Goal: Find specific page/section: Find specific page/section

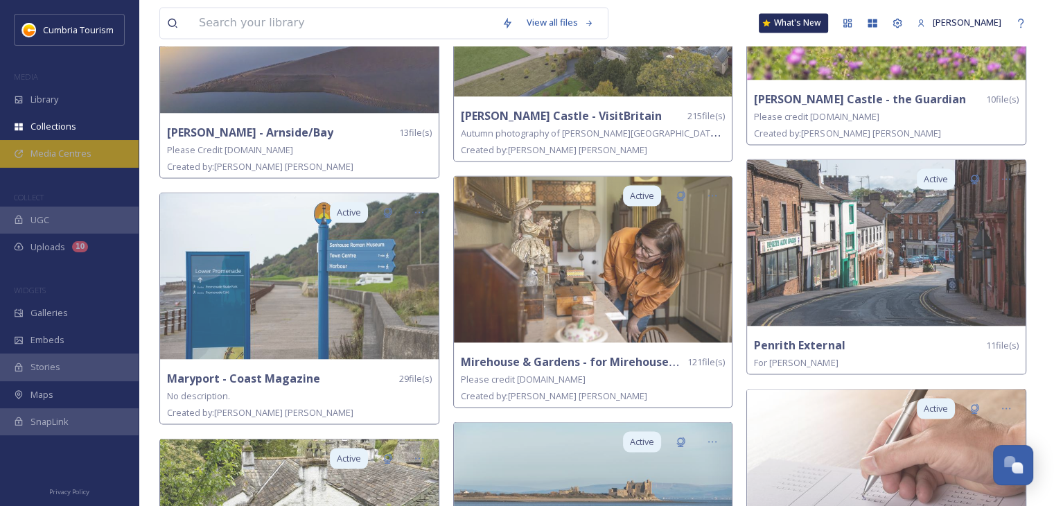
scroll to position [2356, 0]
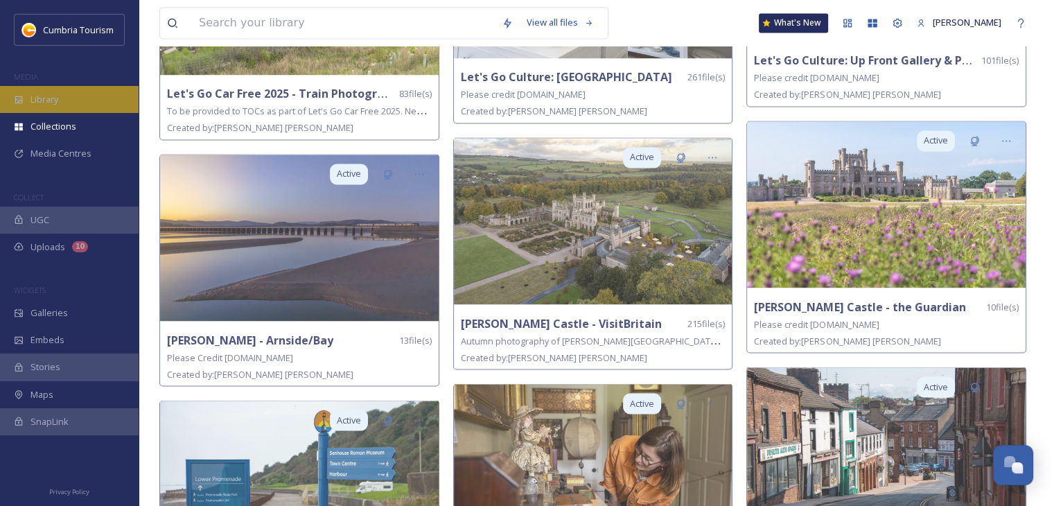
click at [58, 104] on span "Library" at bounding box center [44, 99] width 28 height 13
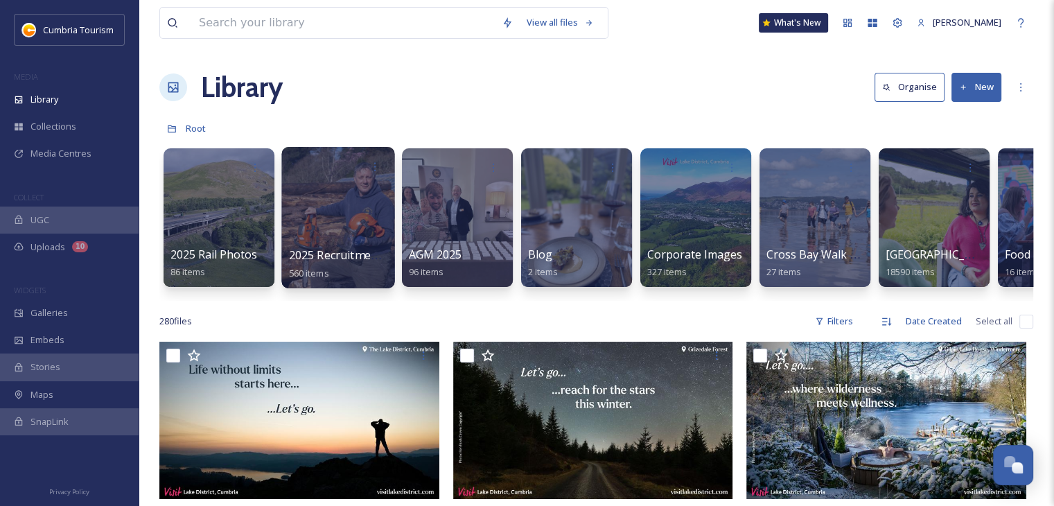
click at [330, 231] on div at bounding box center [337, 217] width 113 height 141
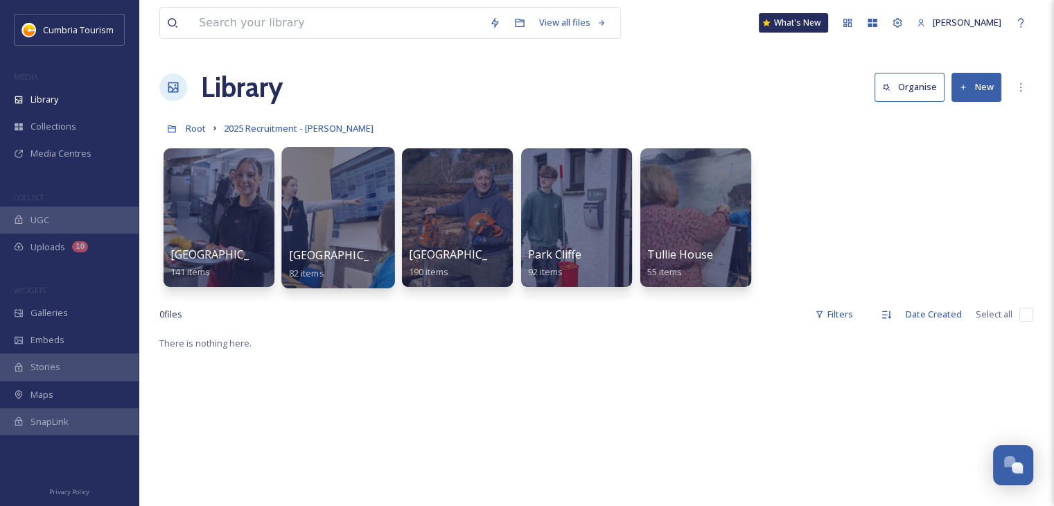
click at [337, 228] on div at bounding box center [337, 217] width 113 height 141
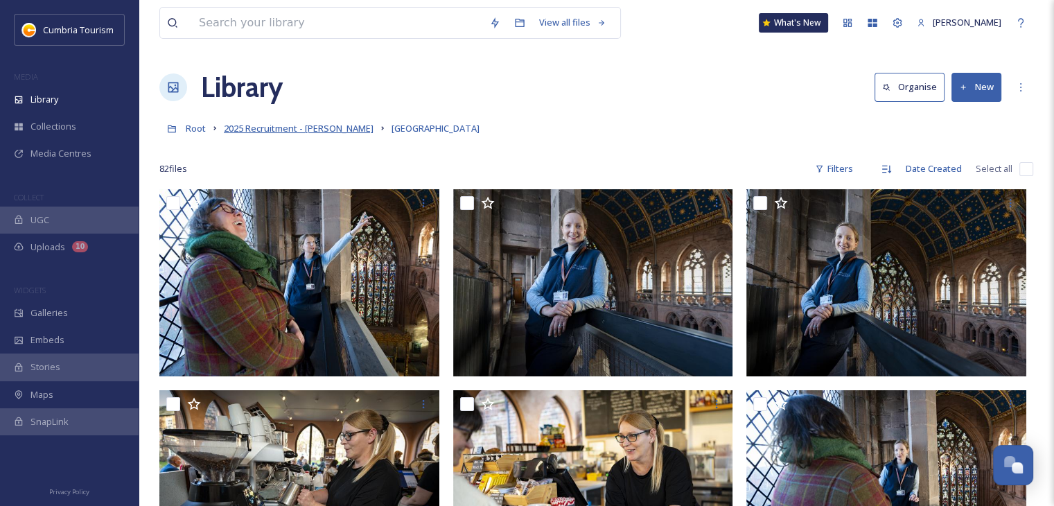
click at [247, 129] on span "2025 Recruitment - [PERSON_NAME]" at bounding box center [299, 128] width 150 height 12
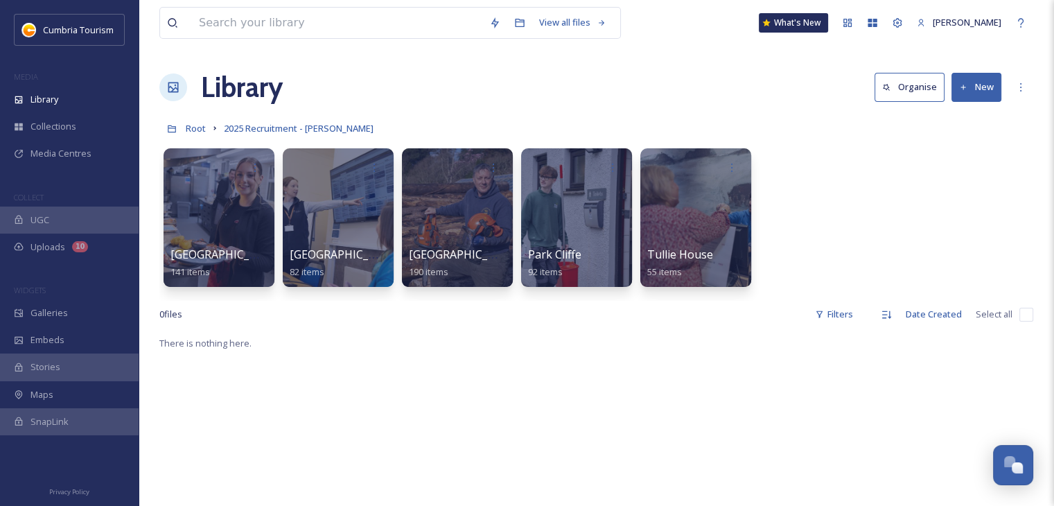
click at [403, 81] on div "Library Organise New" at bounding box center [596, 88] width 874 height 42
click at [440, 204] on div at bounding box center [456, 217] width 113 height 141
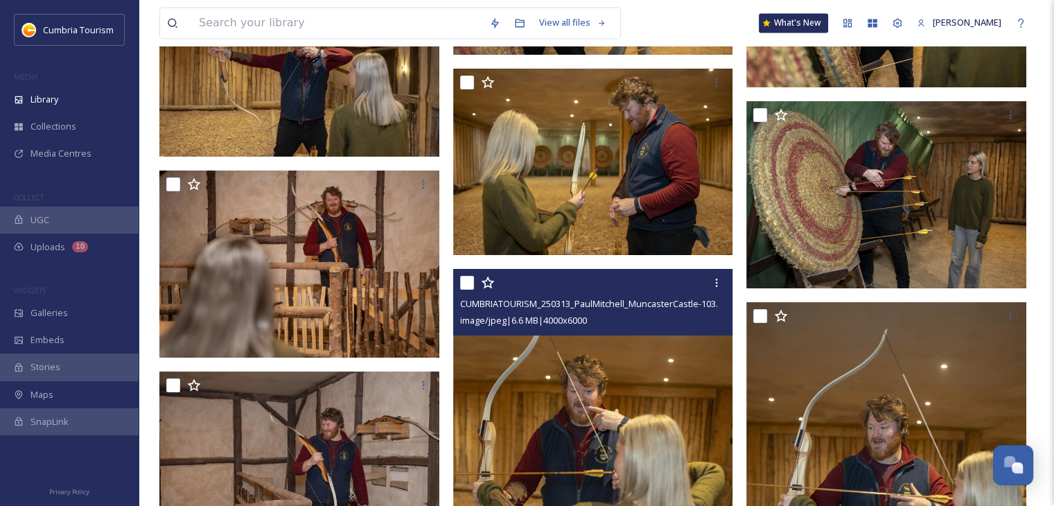
scroll to position [7344, 0]
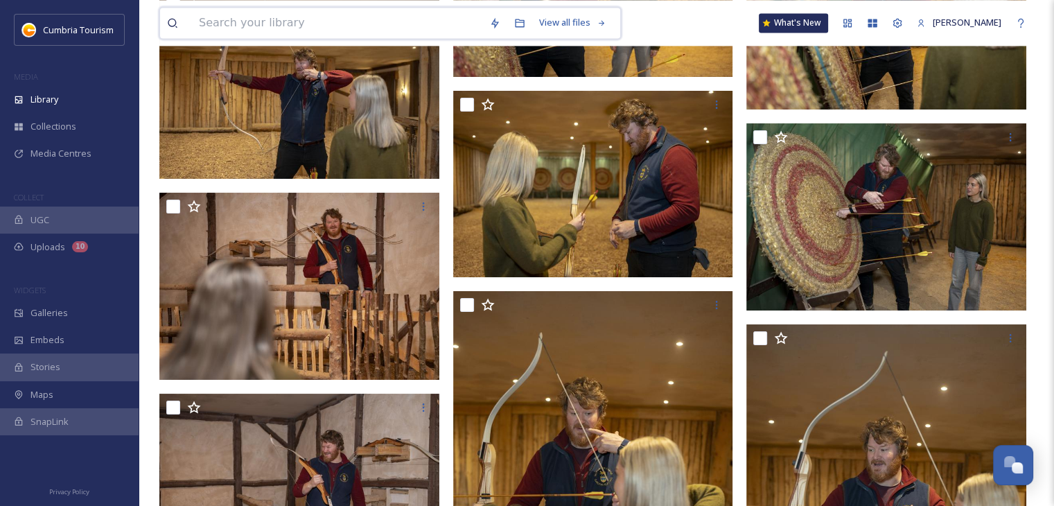
click at [330, 21] on input at bounding box center [337, 23] width 290 height 30
click at [51, 103] on span "Library" at bounding box center [44, 99] width 28 height 13
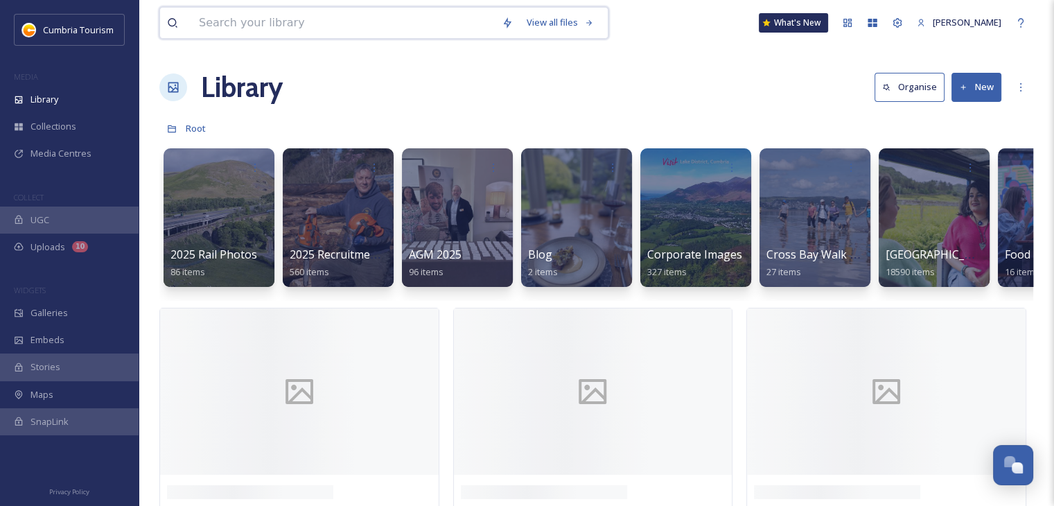
click at [237, 27] on input at bounding box center [343, 23] width 303 height 30
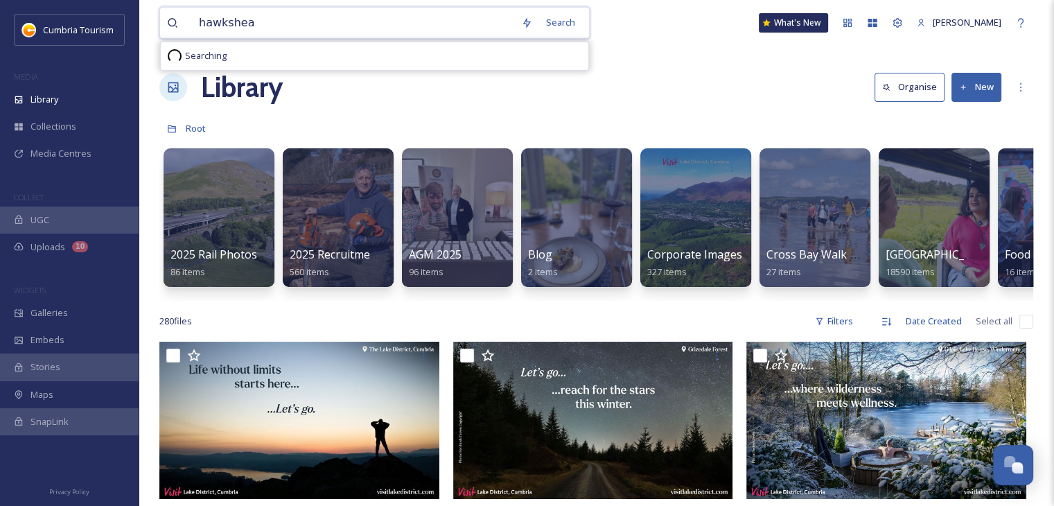
type input "hawkshead"
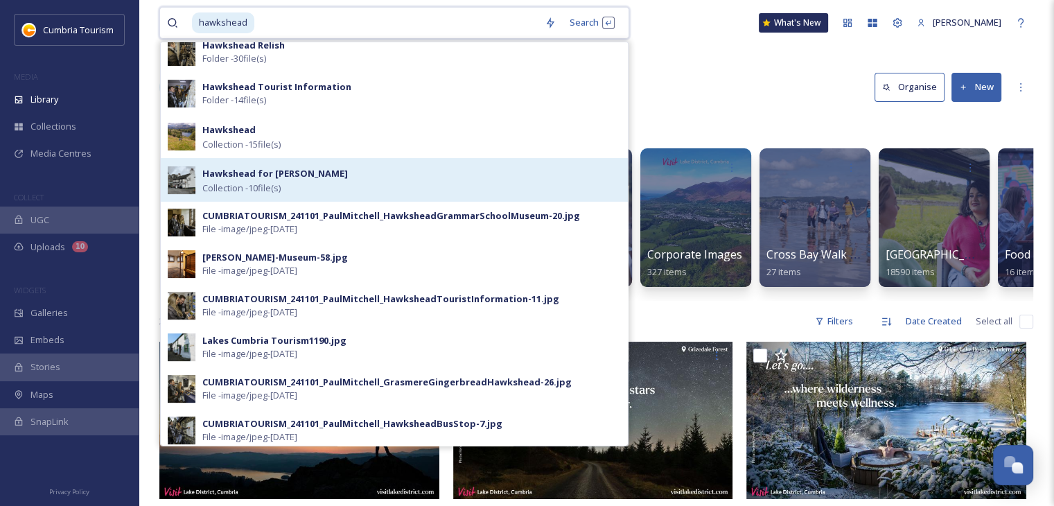
scroll to position [416, 0]
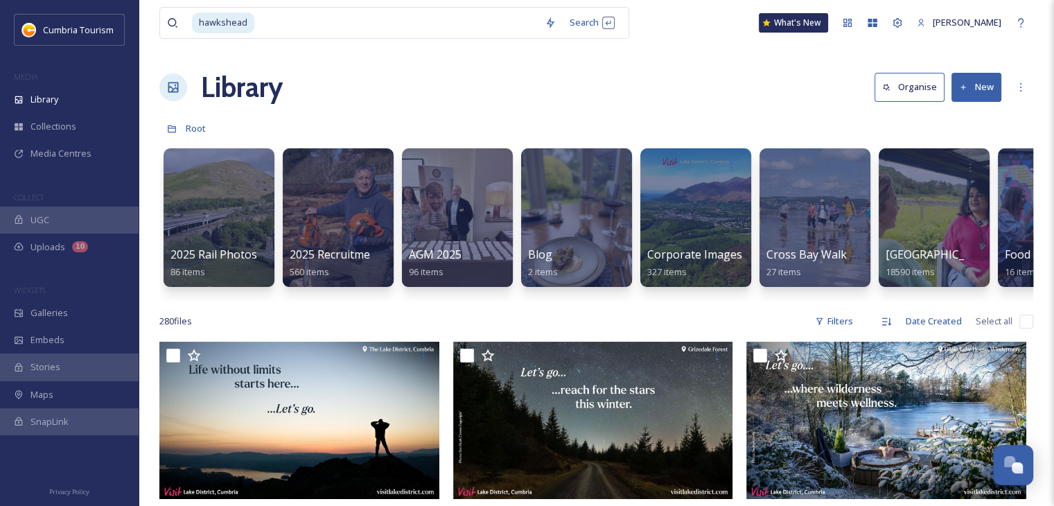
click at [707, 83] on div "Library Organise New" at bounding box center [596, 88] width 874 height 42
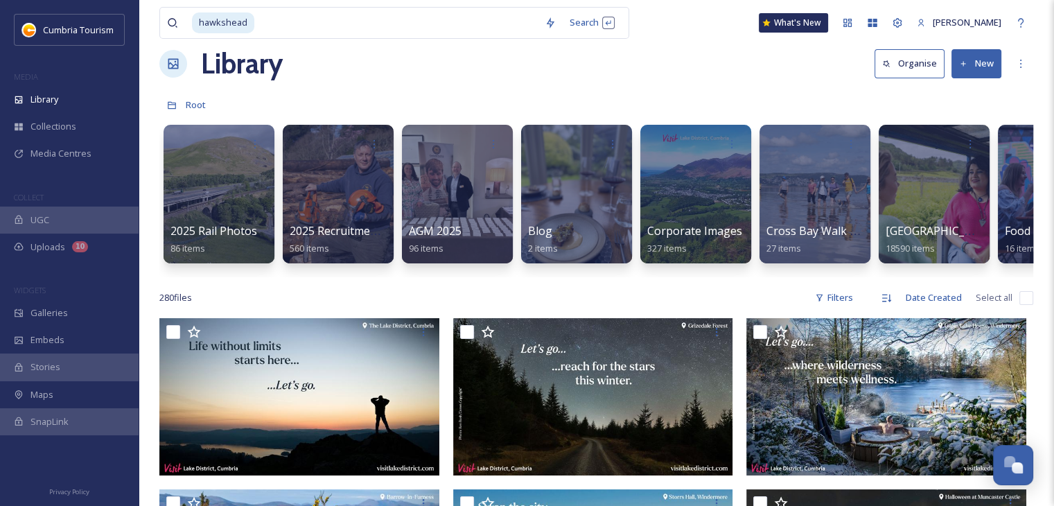
scroll to position [0, 0]
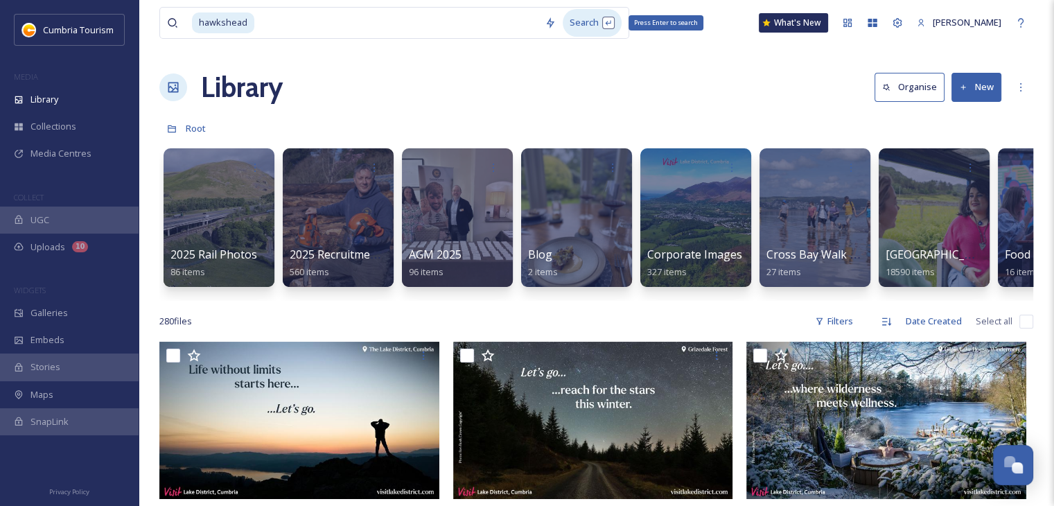
click at [622, 20] on div "Search Press Enter to search" at bounding box center [592, 22] width 59 height 27
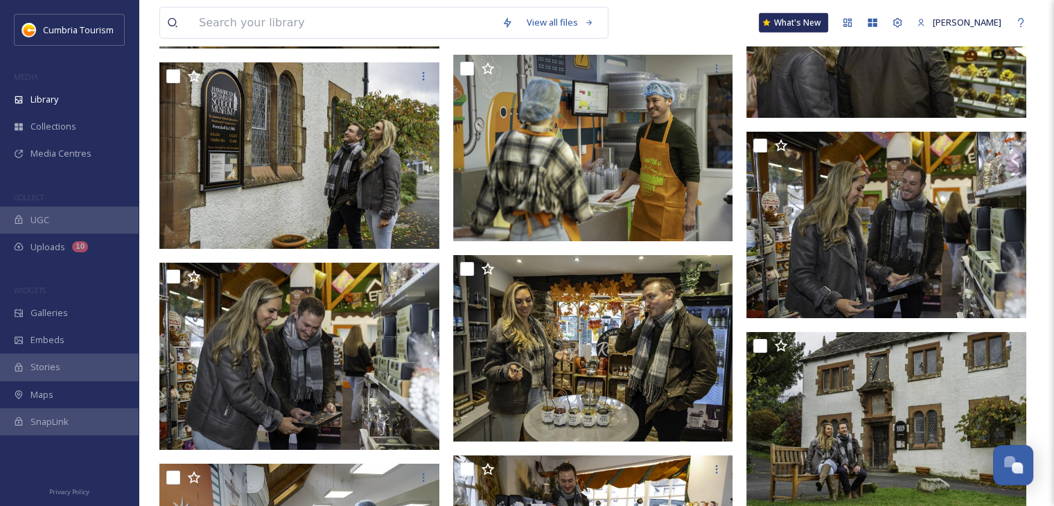
scroll to position [8661, 0]
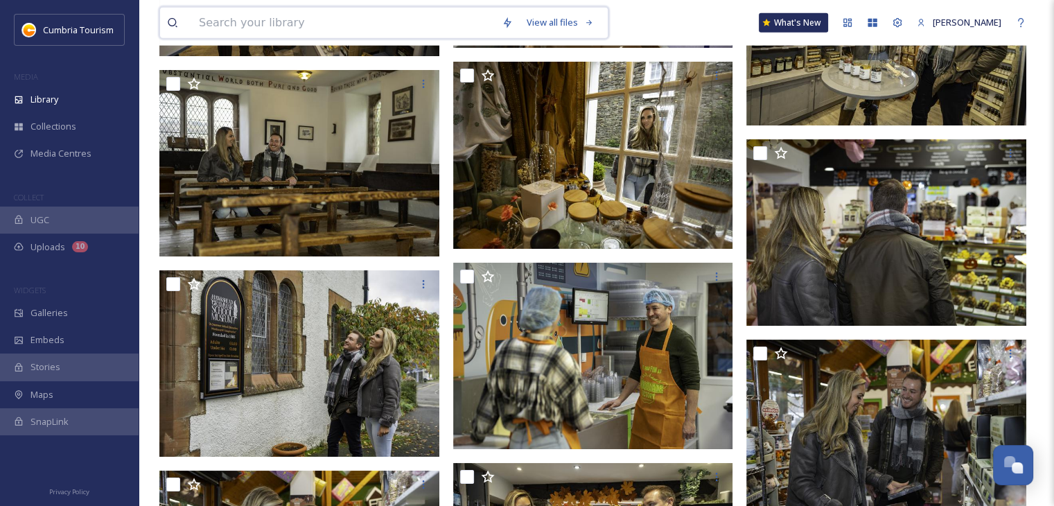
click at [229, 20] on input at bounding box center [343, 23] width 303 height 30
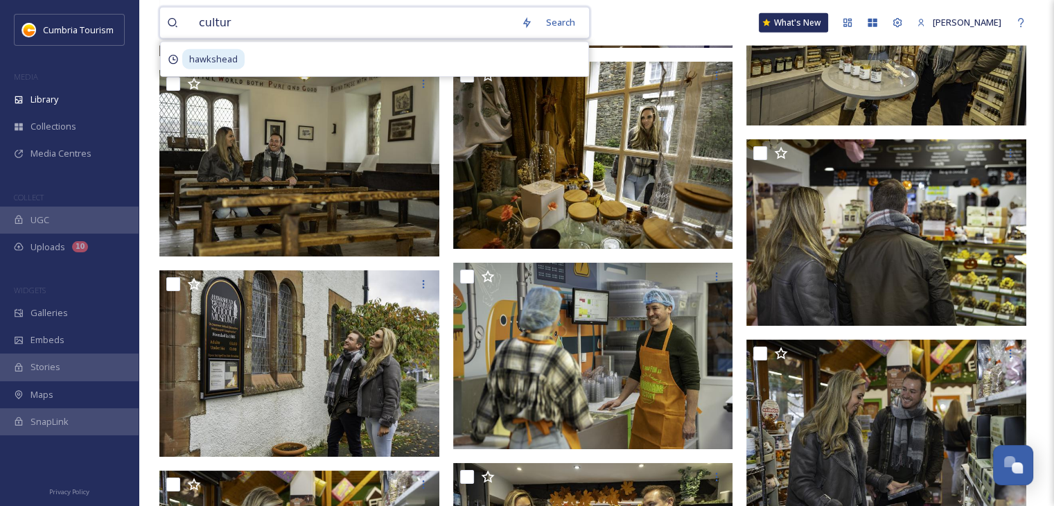
type input "culture"
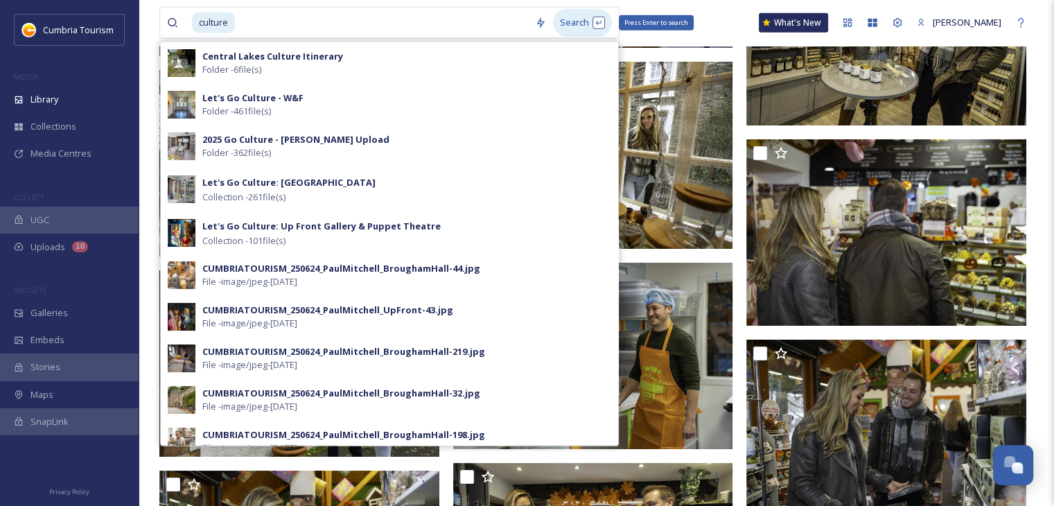
click at [611, 28] on div "Search Press Enter to search" at bounding box center [582, 22] width 59 height 27
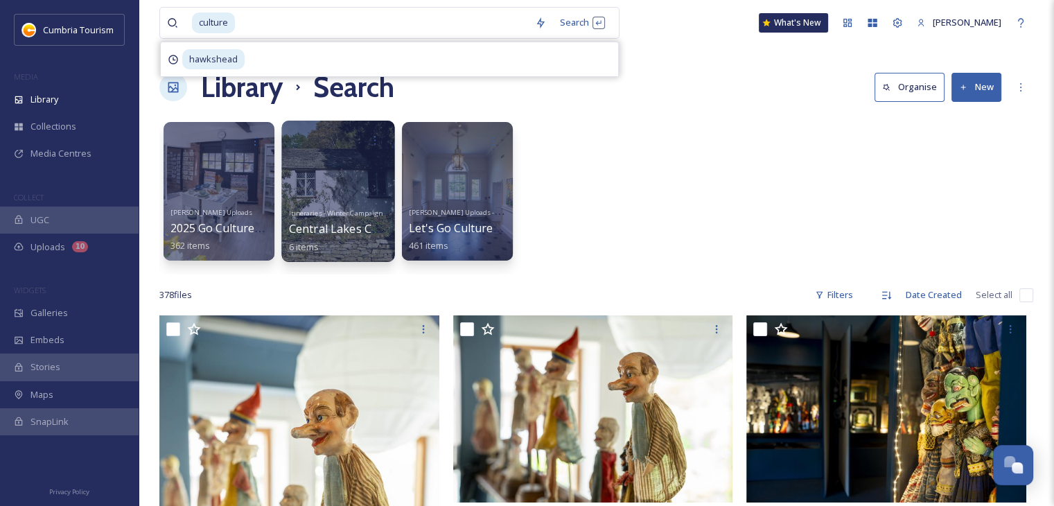
click at [359, 203] on div "Itineraries - Winter Campaign Central Lakes Culture Itinerary 6 items" at bounding box center [338, 228] width 99 height 51
click at [344, 204] on link "Itineraries - Winter Campaign Central Lakes Culture Itinerary 6 items" at bounding box center [371, 228] width 164 height 48
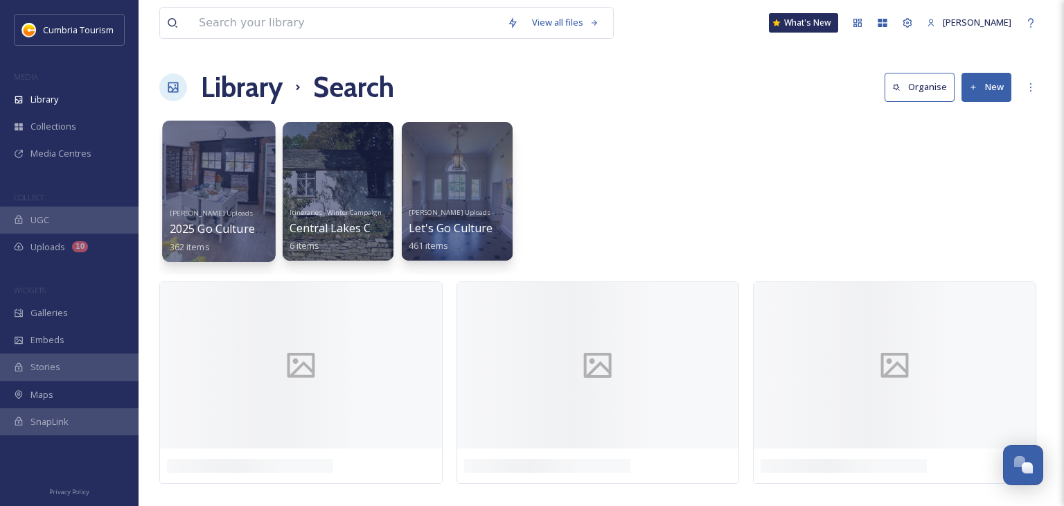
click at [206, 189] on div at bounding box center [218, 191] width 113 height 141
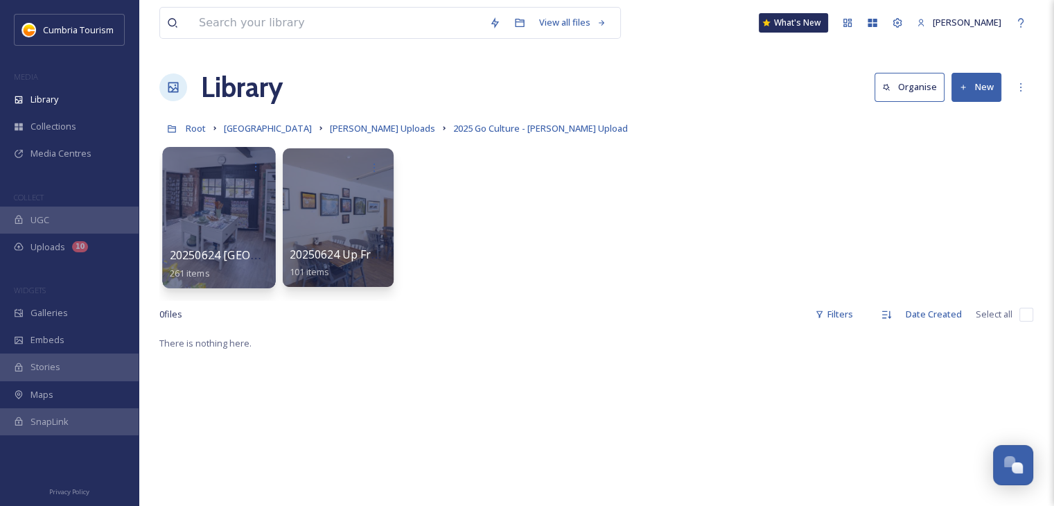
click at [233, 208] on div at bounding box center [218, 217] width 113 height 141
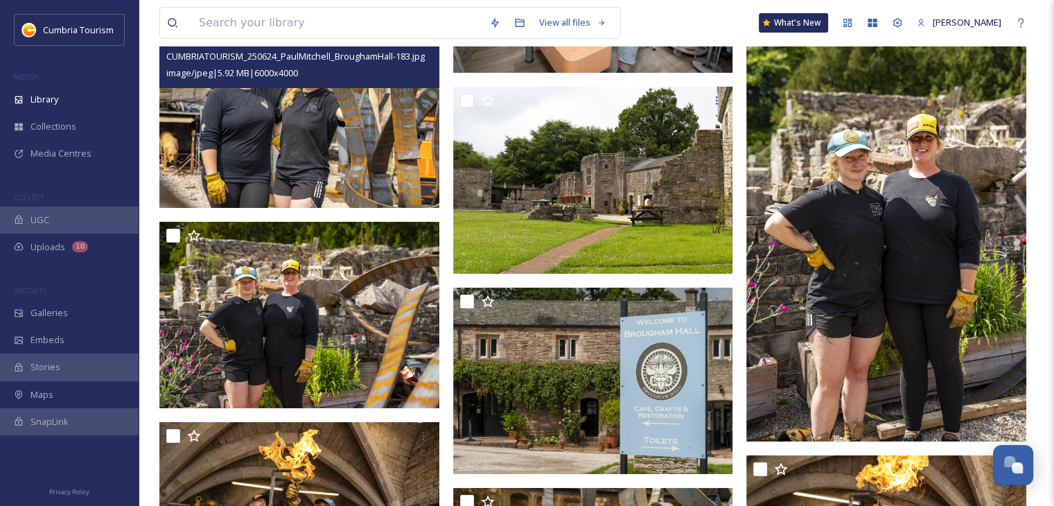
scroll to position [4711, 0]
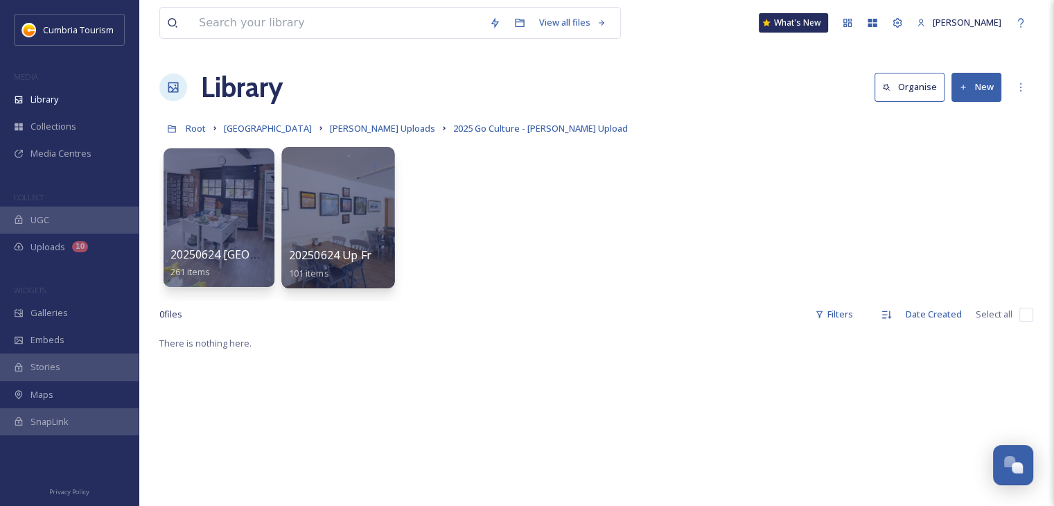
click at [348, 230] on div at bounding box center [337, 217] width 113 height 141
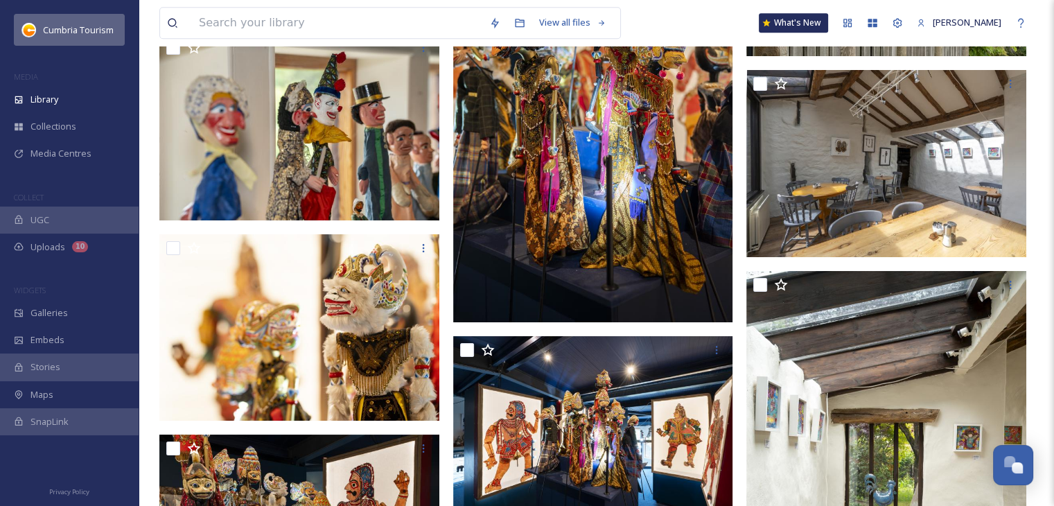
scroll to position [6347, 0]
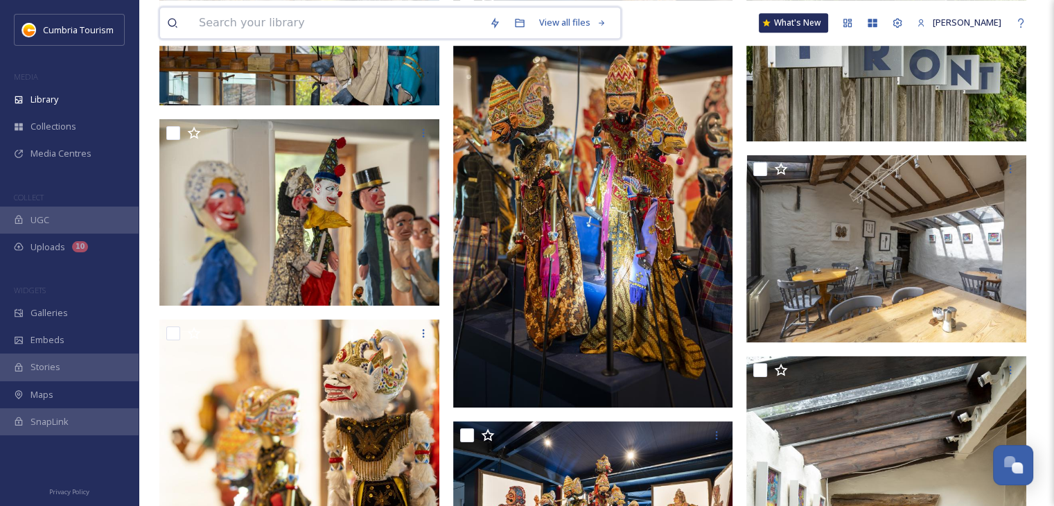
click at [211, 16] on input at bounding box center [337, 23] width 290 height 30
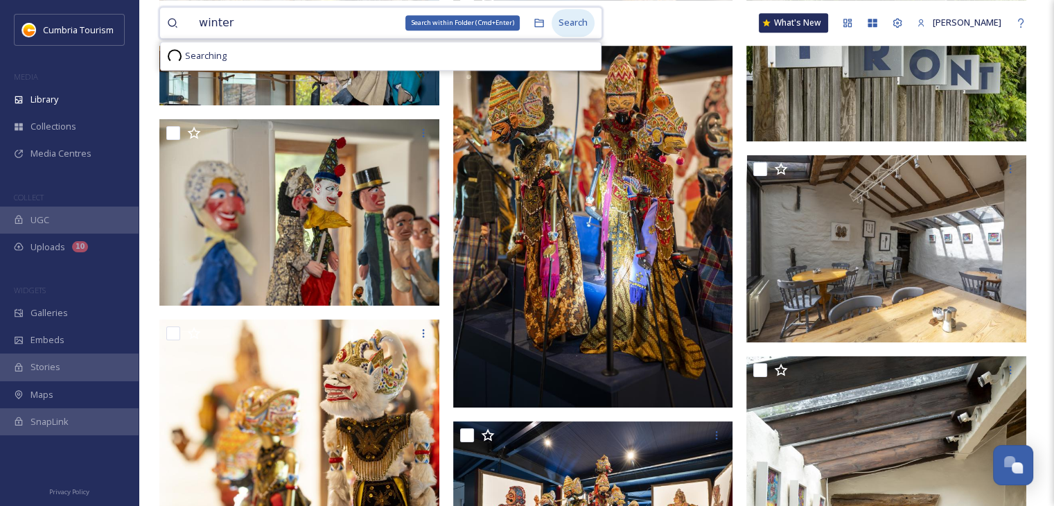
type input "winter"
click at [574, 24] on div "Search" at bounding box center [573, 22] width 43 height 27
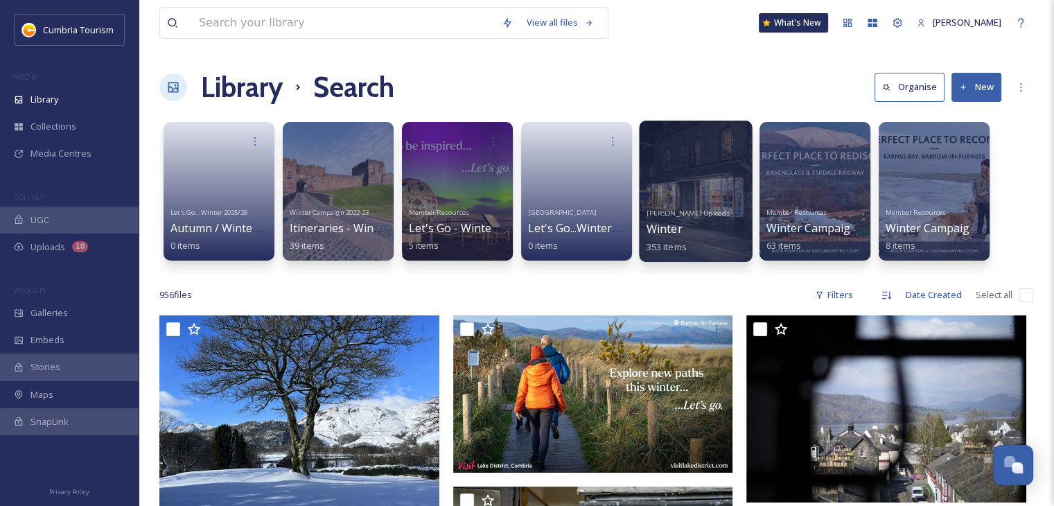
click at [701, 221] on div "[PERSON_NAME] Uploads - [DATE] Winter 353 items" at bounding box center [695, 228] width 99 height 51
click at [695, 190] on div at bounding box center [695, 191] width 113 height 141
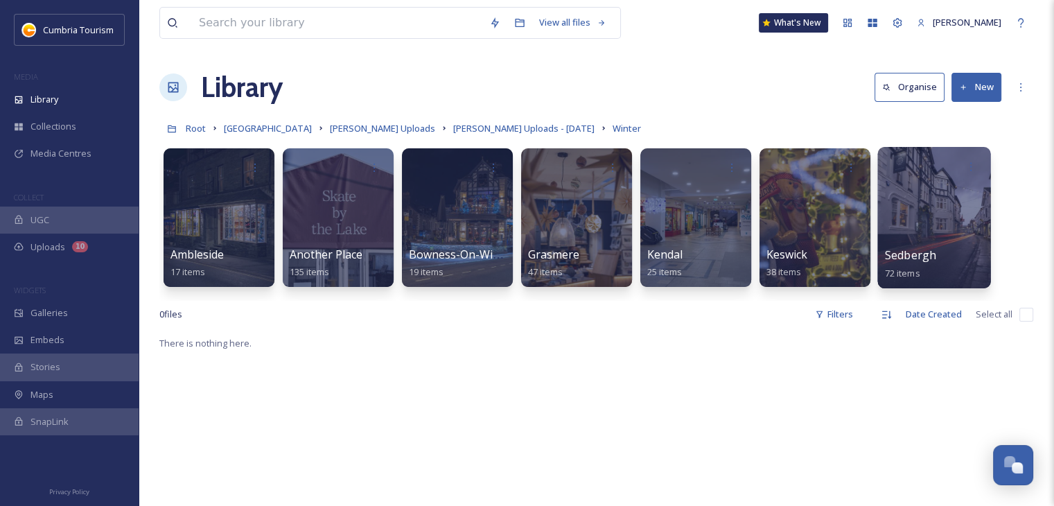
click at [931, 220] on div at bounding box center [933, 217] width 113 height 141
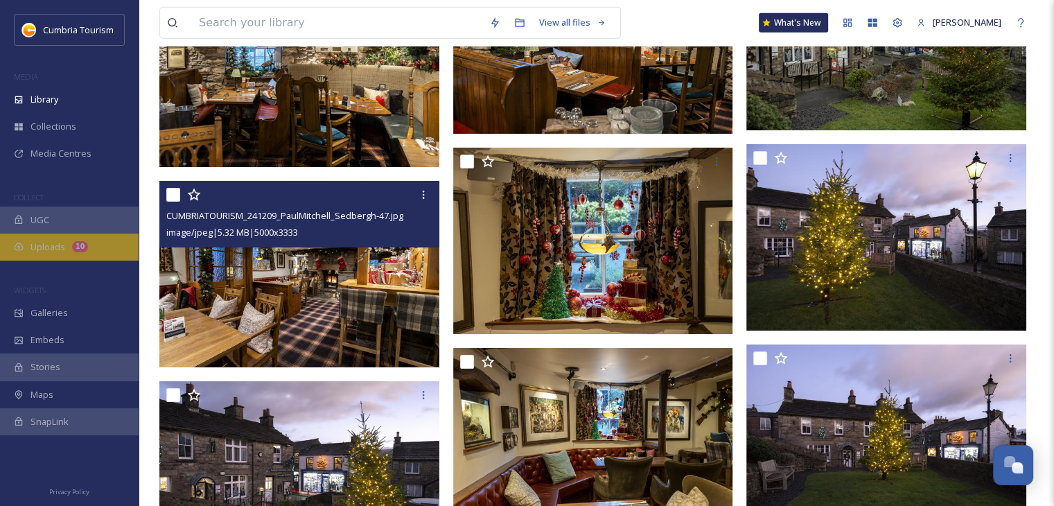
scroll to position [4508, 0]
